Goal: Information Seeking & Learning: Understand process/instructions

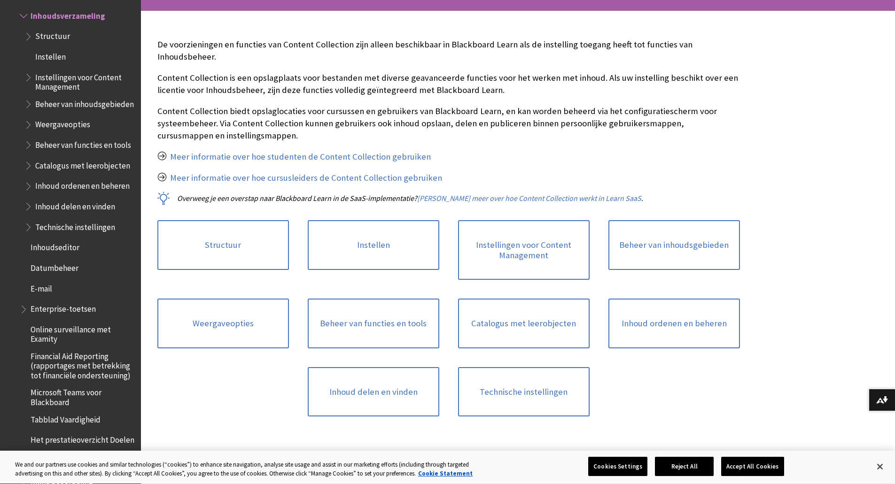
scroll to position [141, 0]
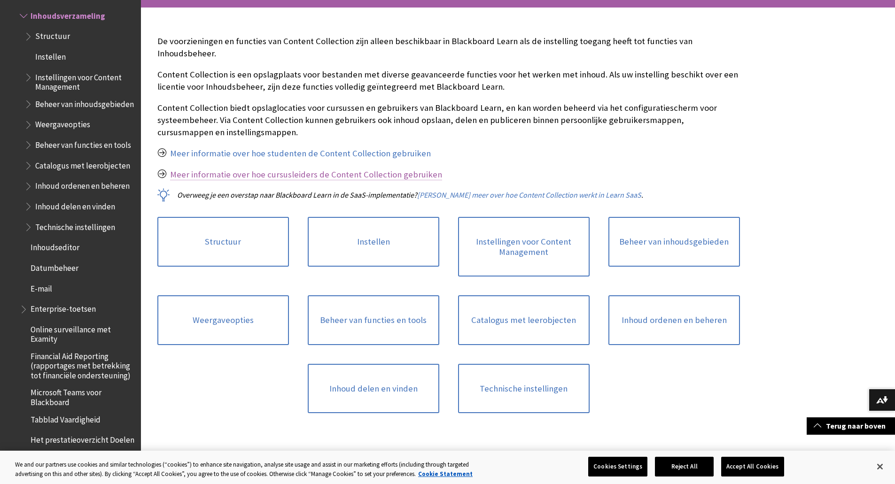
click at [221, 169] on link "Meer informatie over hoe cursusleiders de Content Collection gebruiken" at bounding box center [306, 174] width 272 height 11
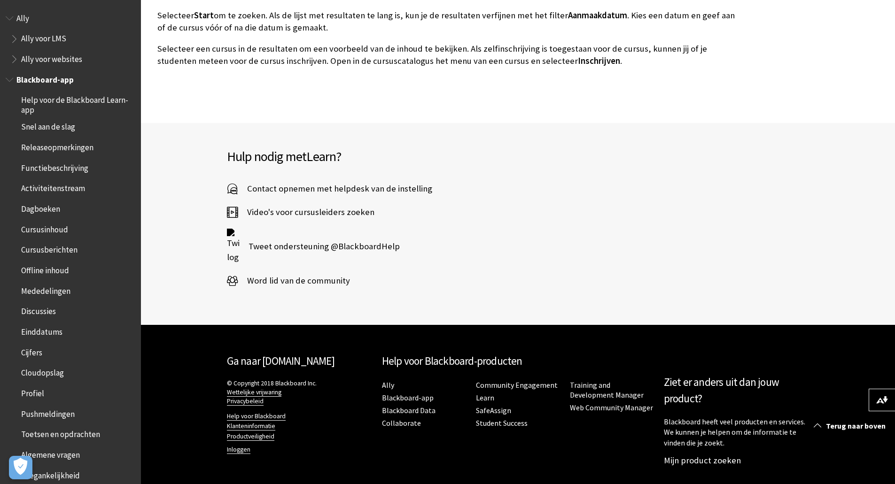
click at [54, 231] on span "Cursusinhoud" at bounding box center [44, 228] width 47 height 13
